Goal: Ask a question

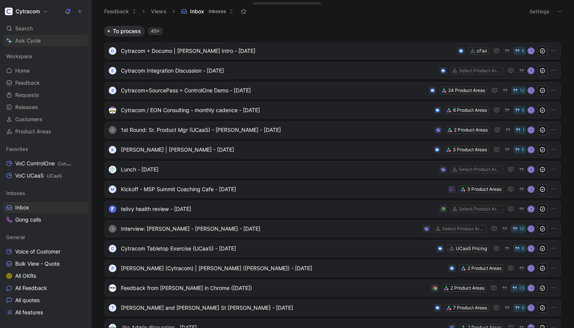
click at [27, 42] on span "Ask Cycle" at bounding box center [27, 40] width 25 height 9
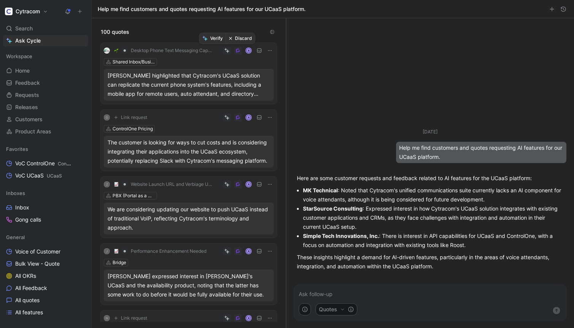
click at [239, 35] on button "Discard" at bounding box center [240, 38] width 29 height 11
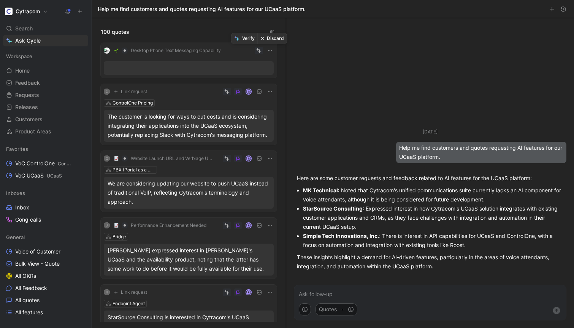
click at [270, 38] on button "Discard" at bounding box center [272, 38] width 29 height 11
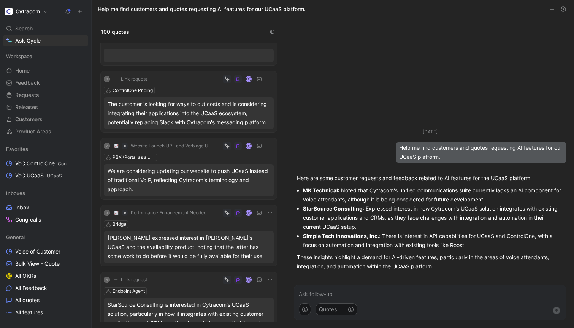
scroll to position [14, 0]
click at [129, 89] on div "ControlOne Pricing" at bounding box center [132, 89] width 40 height 8
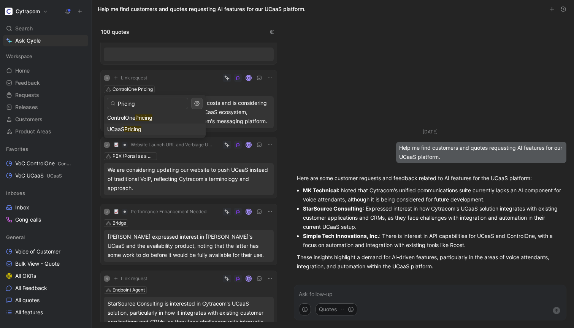
type input "Pricing"
click at [123, 127] on span "UCaaS" at bounding box center [115, 129] width 17 height 6
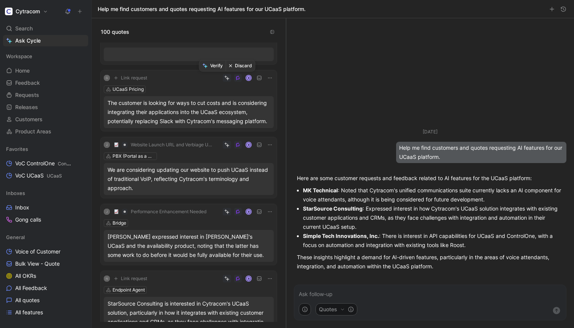
click at [214, 64] on button "Verify" at bounding box center [212, 65] width 26 height 11
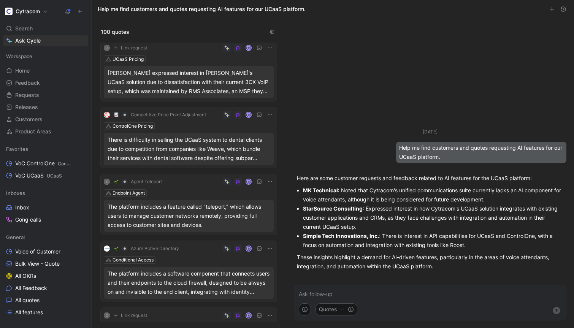
scroll to position [1382, 0]
click at [339, 296] on p at bounding box center [430, 294] width 263 height 9
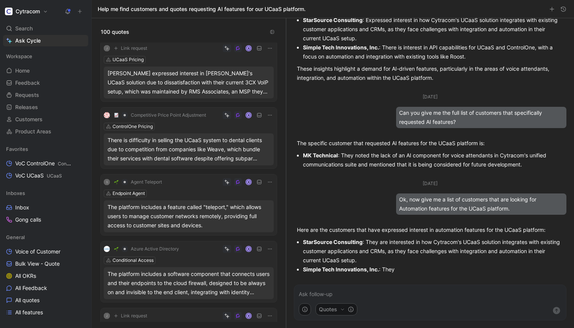
scroll to position [88, 0]
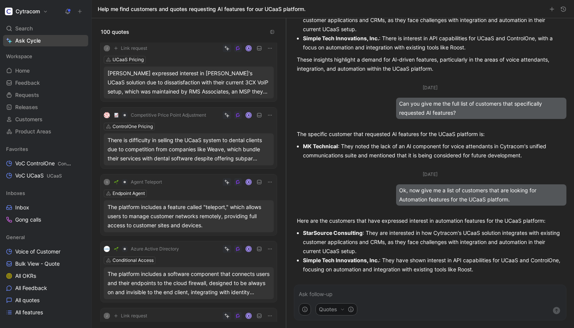
click at [20, 41] on span "Ask Cycle" at bounding box center [27, 40] width 25 height 9
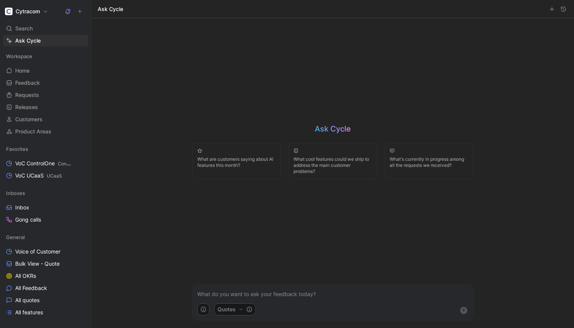
click at [246, 293] on p at bounding box center [332, 294] width 271 height 9
